Goal: Navigation & Orientation: Find specific page/section

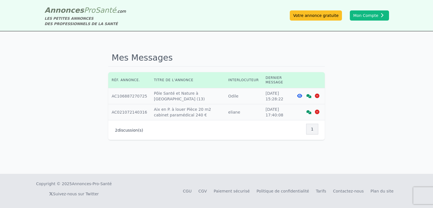
click at [308, 96] on icon at bounding box center [309, 96] width 5 height 4
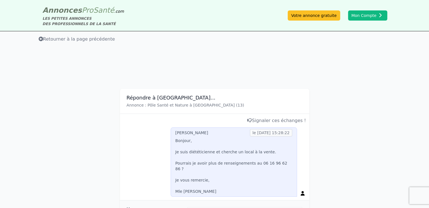
click at [45, 39] on span "Retourner à la page précédente" at bounding box center [77, 38] width 76 height 5
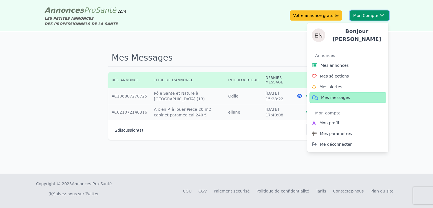
click at [362, 17] on button "Mon Compte Bonjour [PERSON_NAME] annonces Mes sélections Mes alertes Mes messag…" at bounding box center [369, 15] width 39 height 10
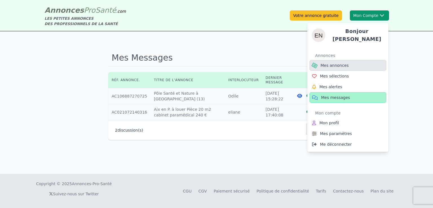
click at [336, 63] on span "Mes annonces" at bounding box center [335, 66] width 28 height 6
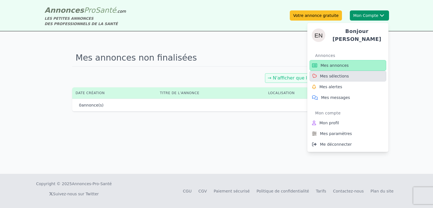
click at [342, 75] on span "Mes sélections" at bounding box center [334, 76] width 29 height 6
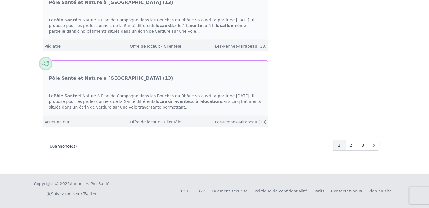
scroll to position [1540, 0]
click at [353, 142] on div "2" at bounding box center [351, 145] width 12 height 11
